Goal: Transaction & Acquisition: Download file/media

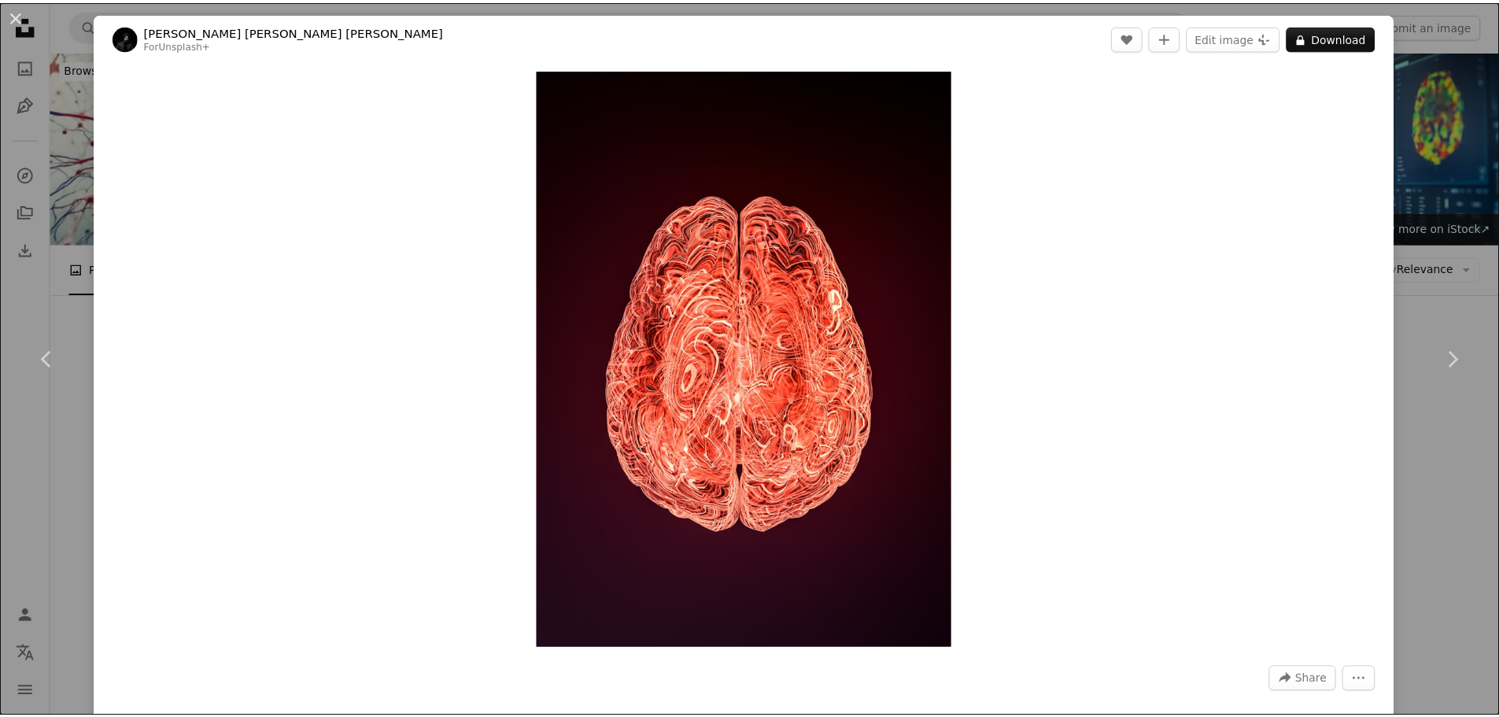
scroll to position [7241, 0]
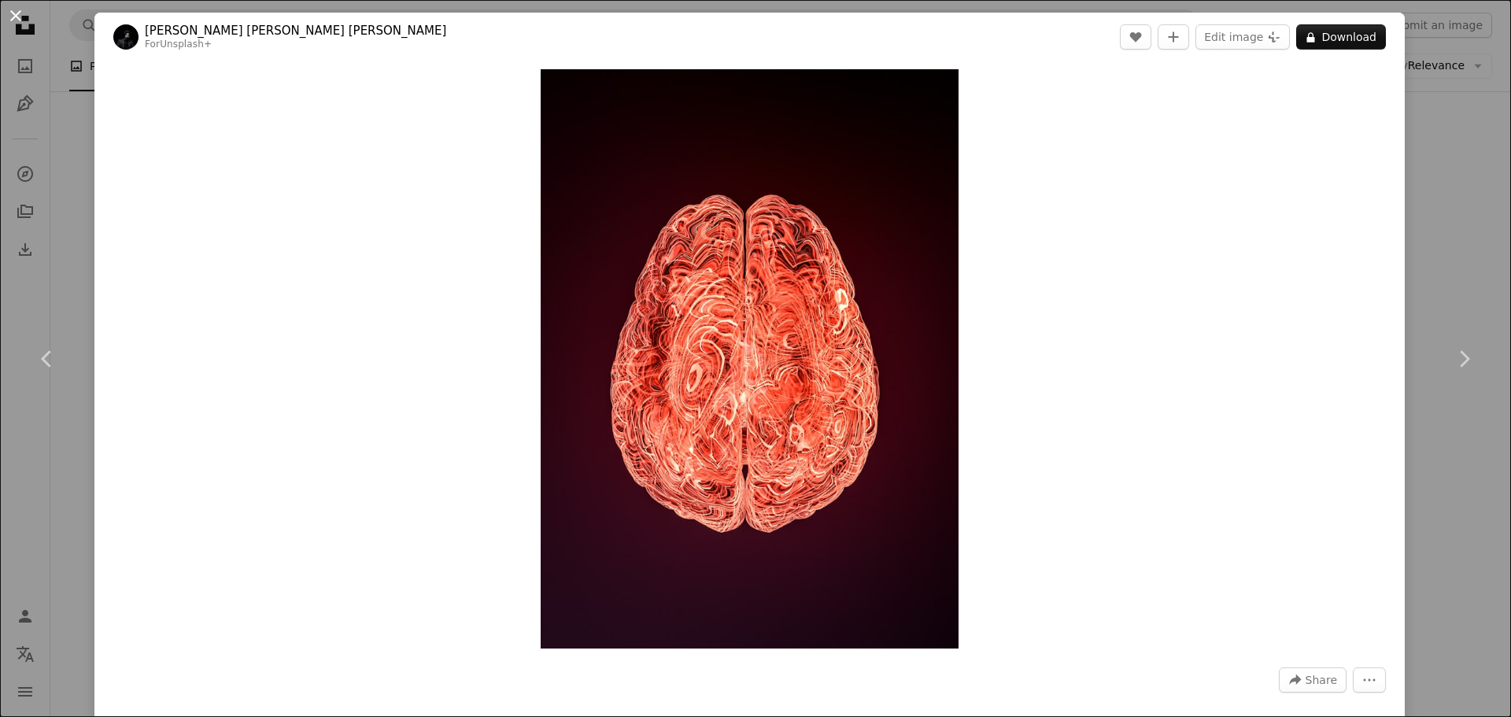
click at [9, 20] on button "An X shape" at bounding box center [15, 15] width 19 height 19
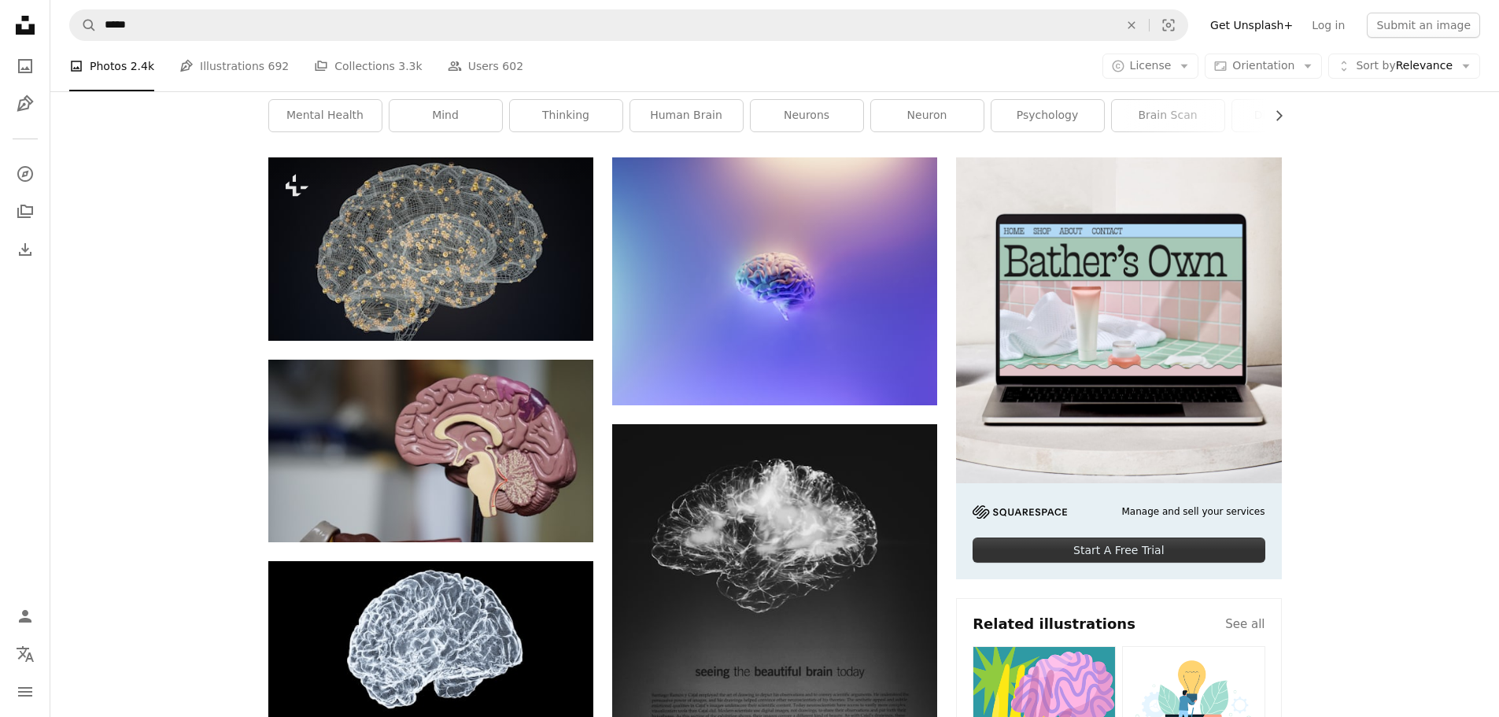
scroll to position [472, 0]
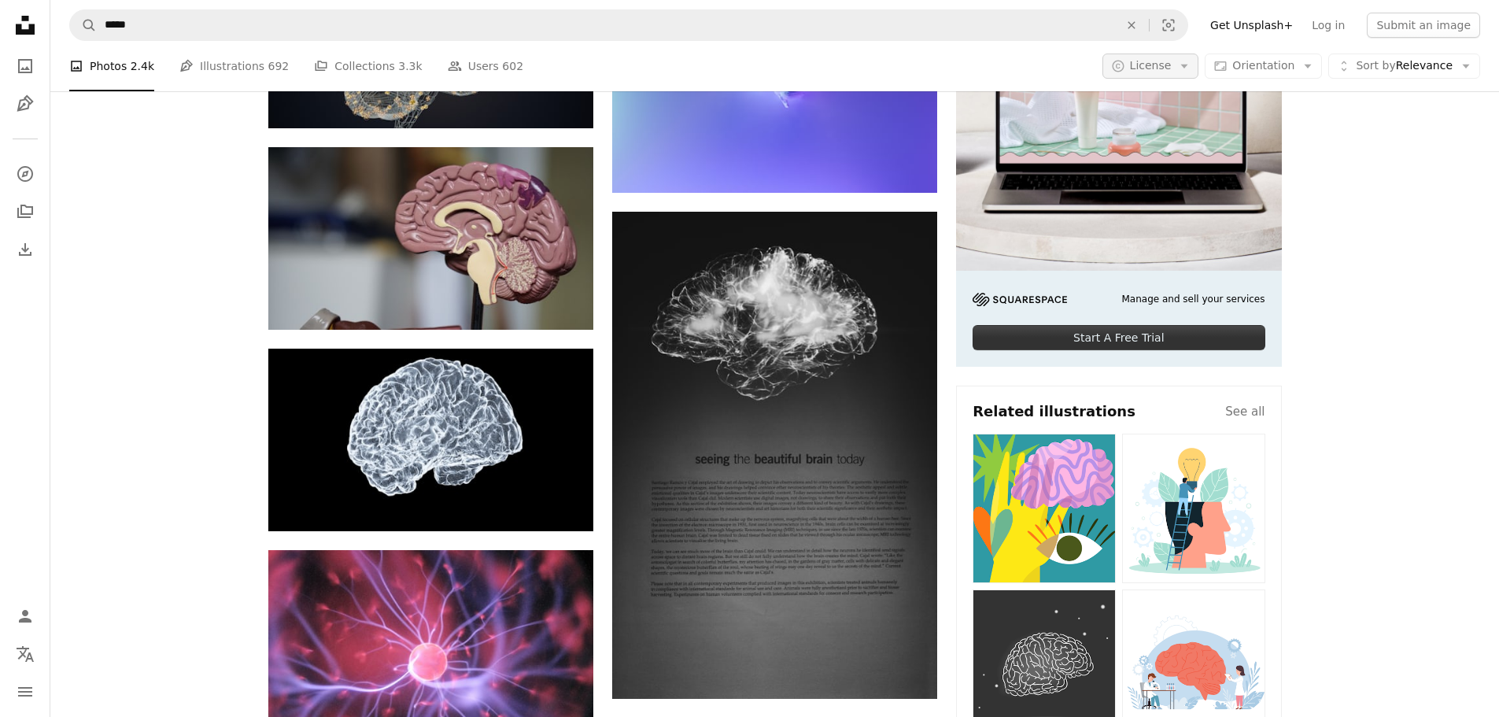
click at [1185, 65] on button "A copyright icon © License Arrow down" at bounding box center [1151, 66] width 97 height 25
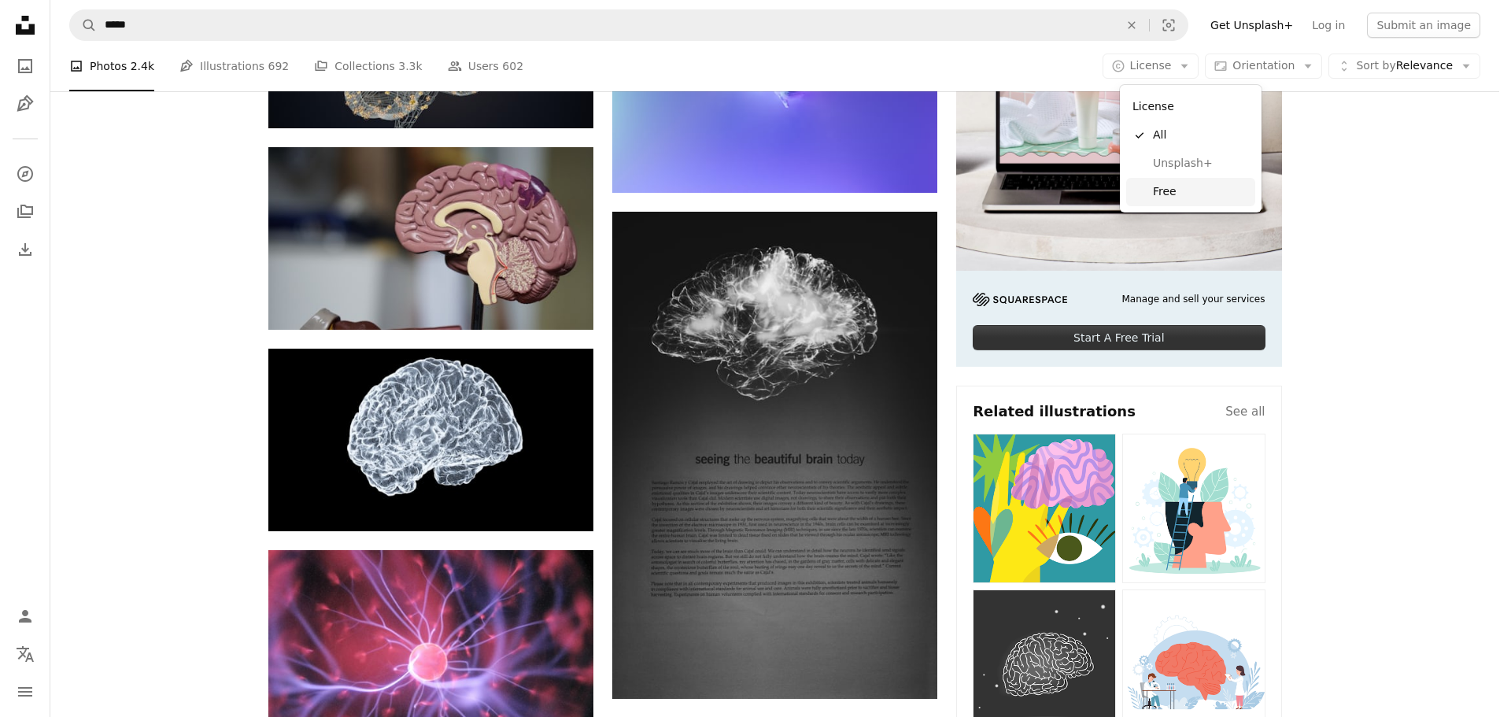
click at [1181, 196] on span "Free" at bounding box center [1201, 192] width 96 height 16
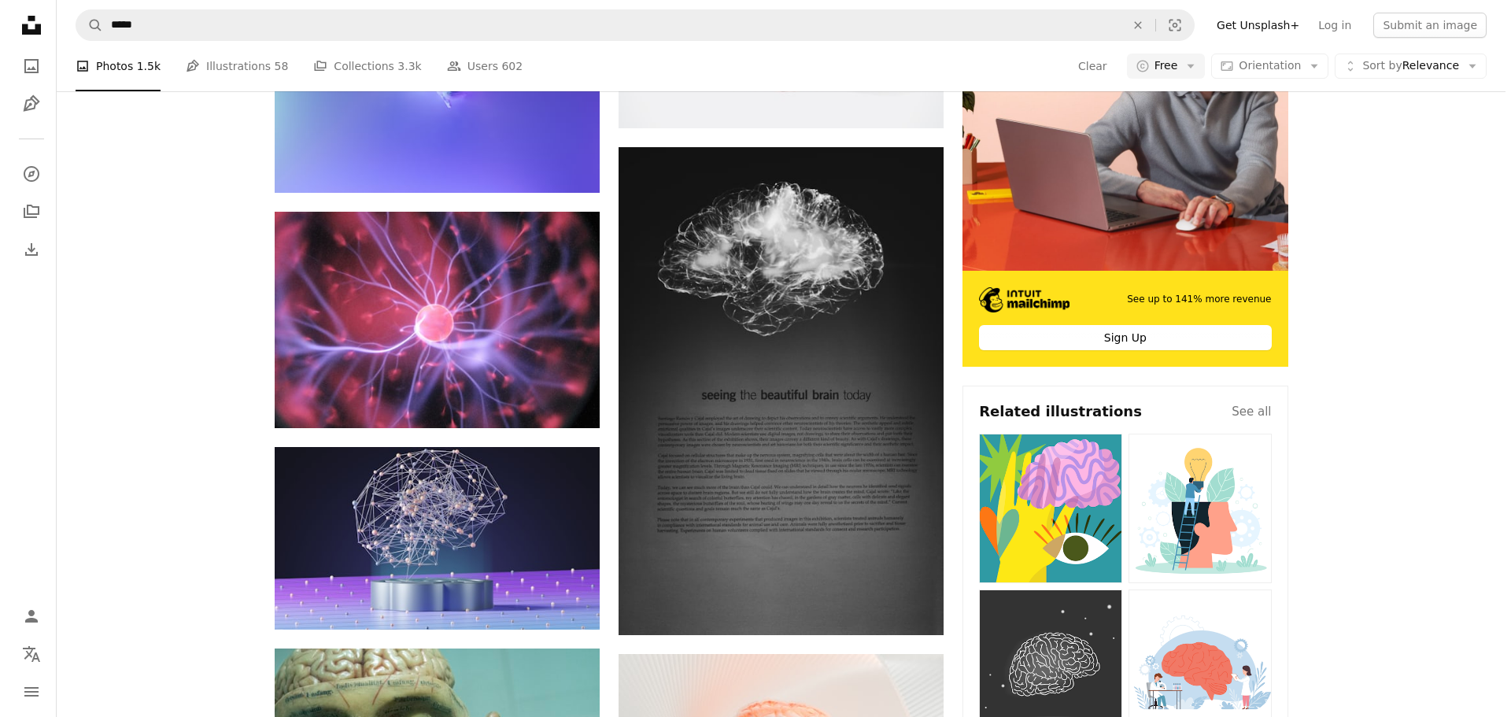
scroll to position [1338, 0]
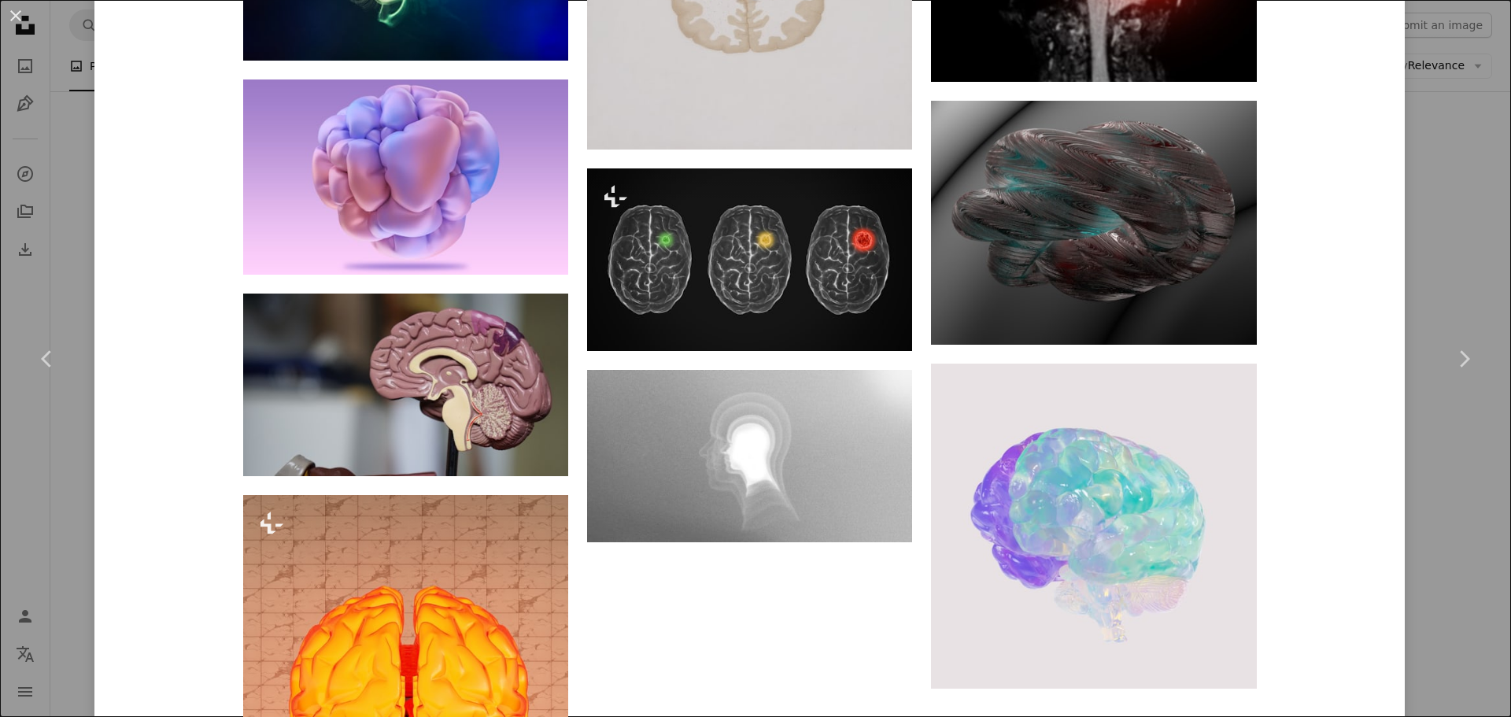
scroll to position [4644, 0]
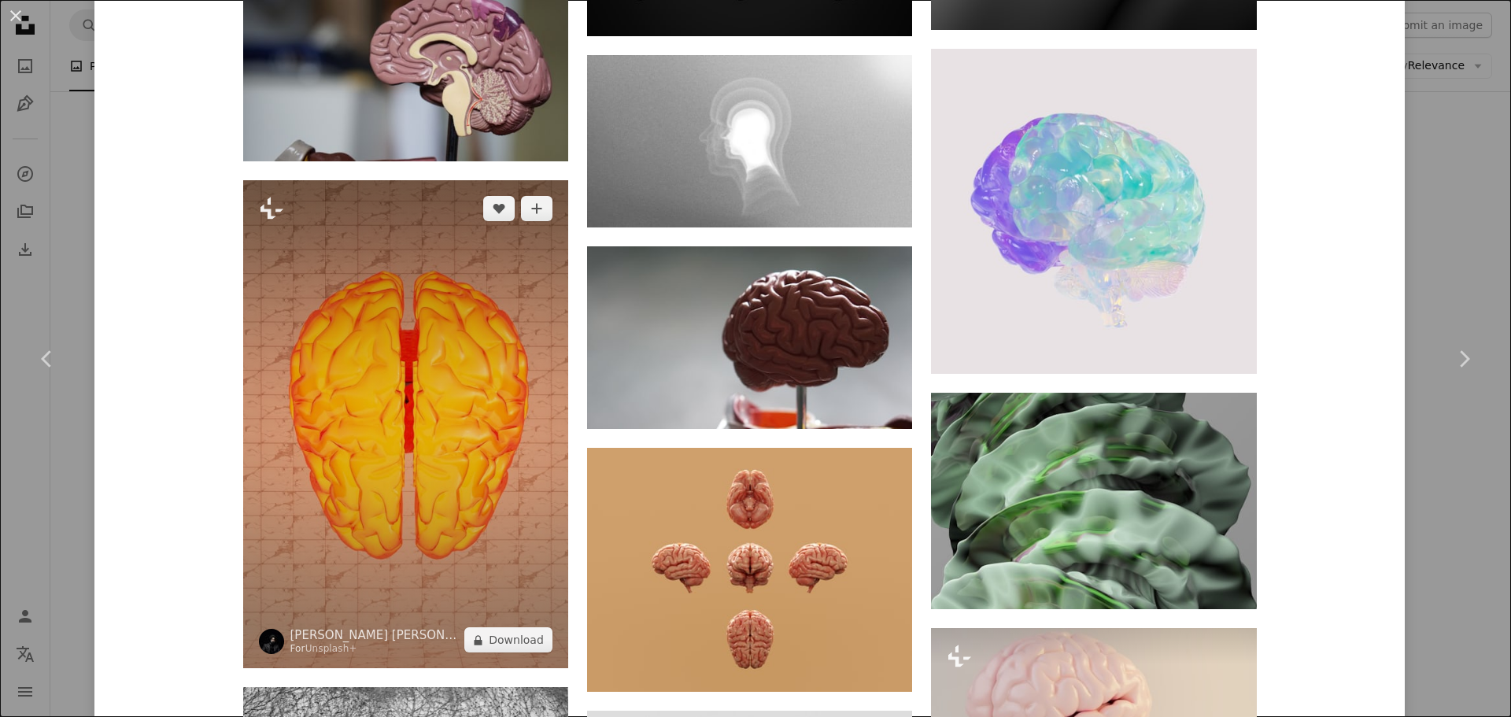
click at [460, 449] on img at bounding box center [405, 424] width 325 height 488
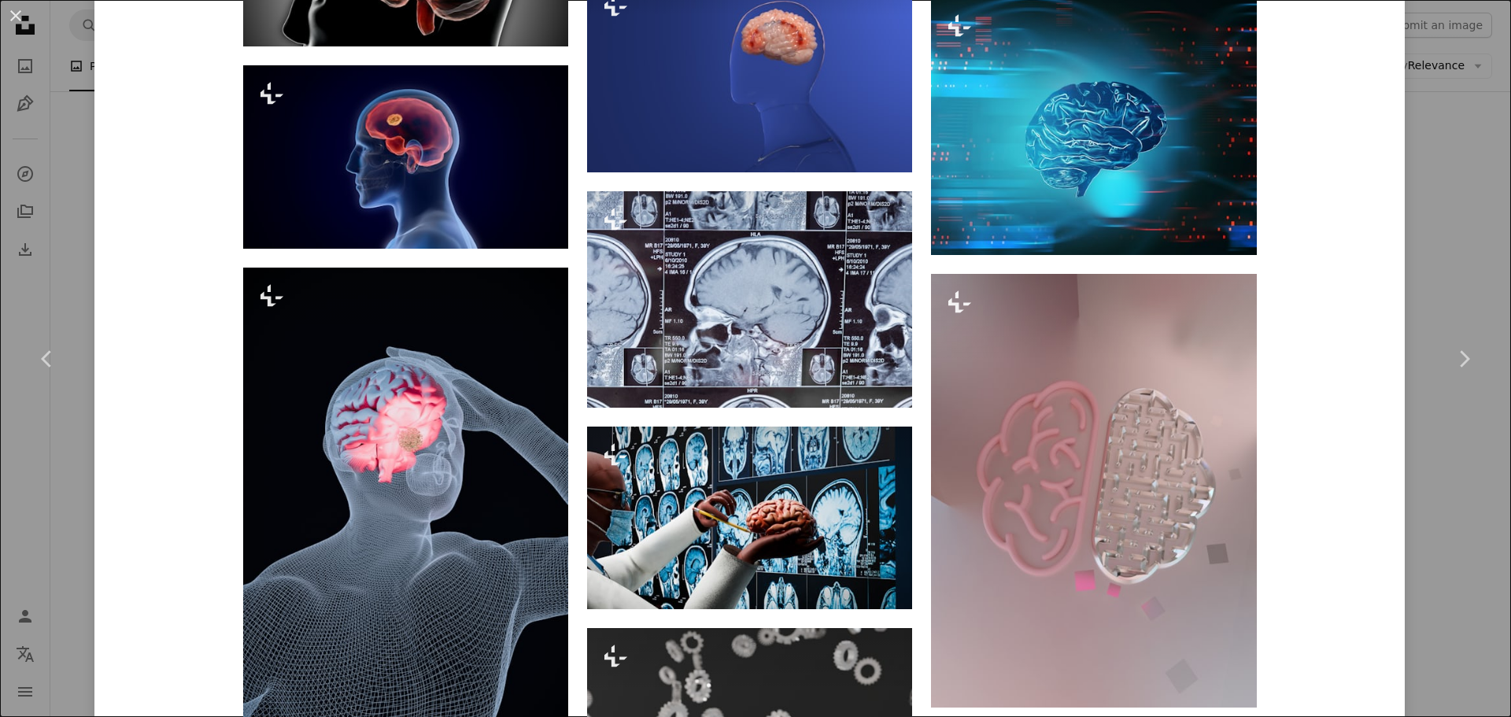
scroll to position [4171, 0]
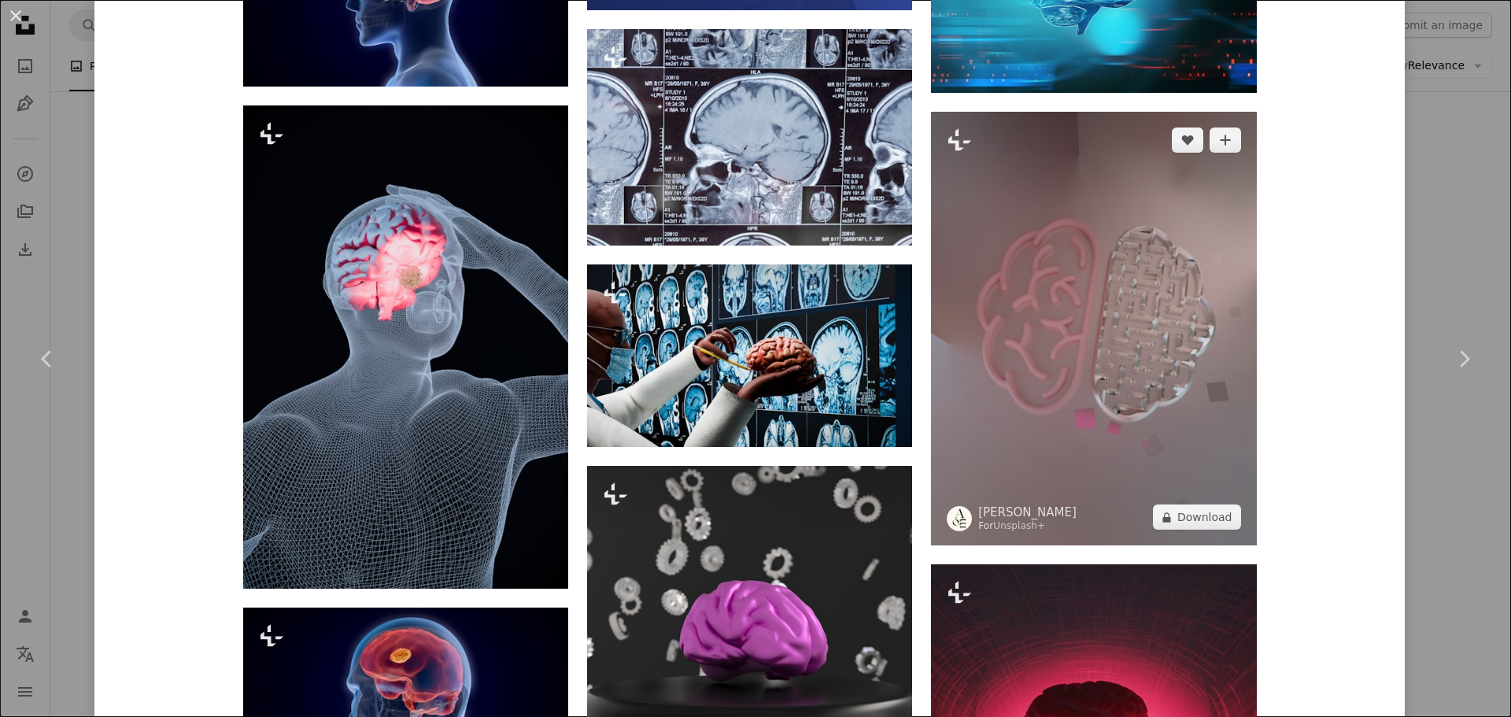
click at [1096, 209] on img at bounding box center [1093, 329] width 325 height 434
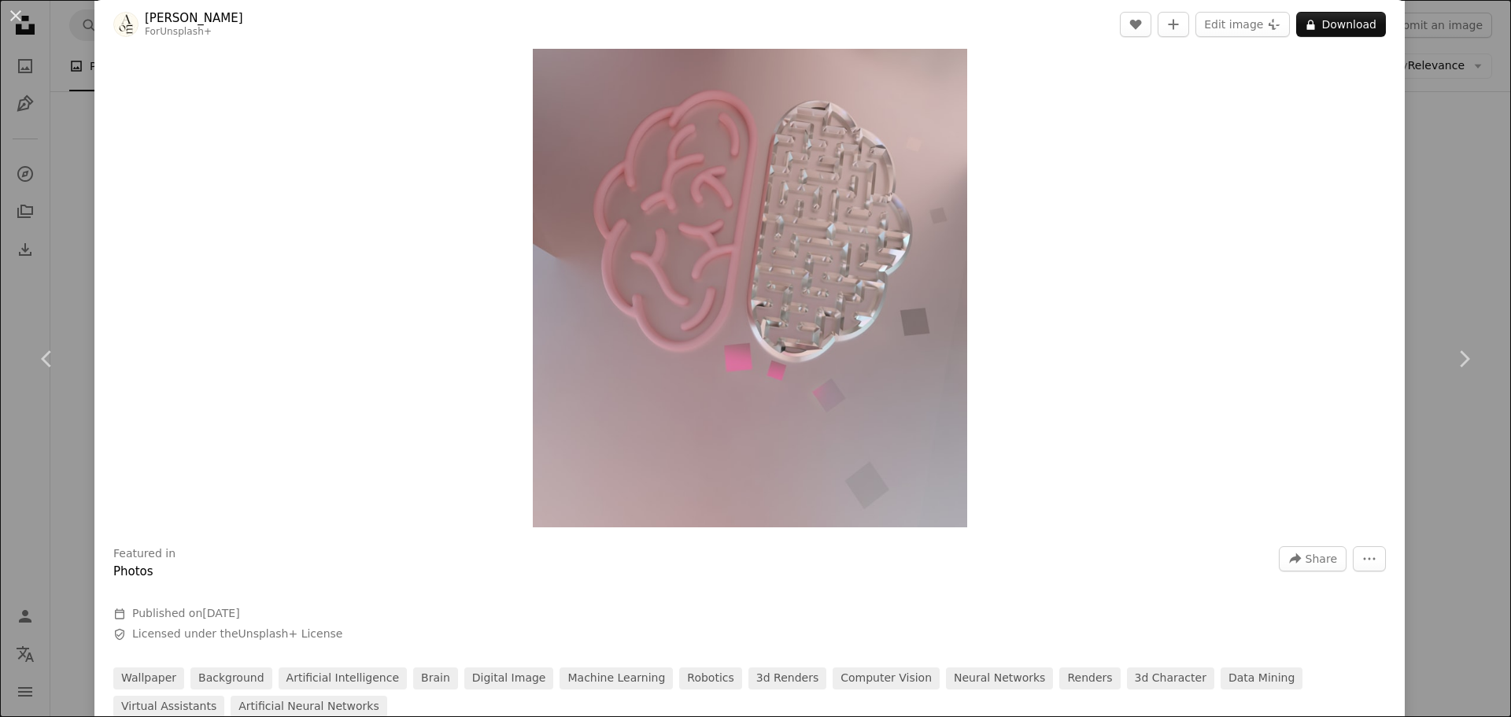
scroll to position [315, 0]
